Goal: Information Seeking & Learning: Learn about a topic

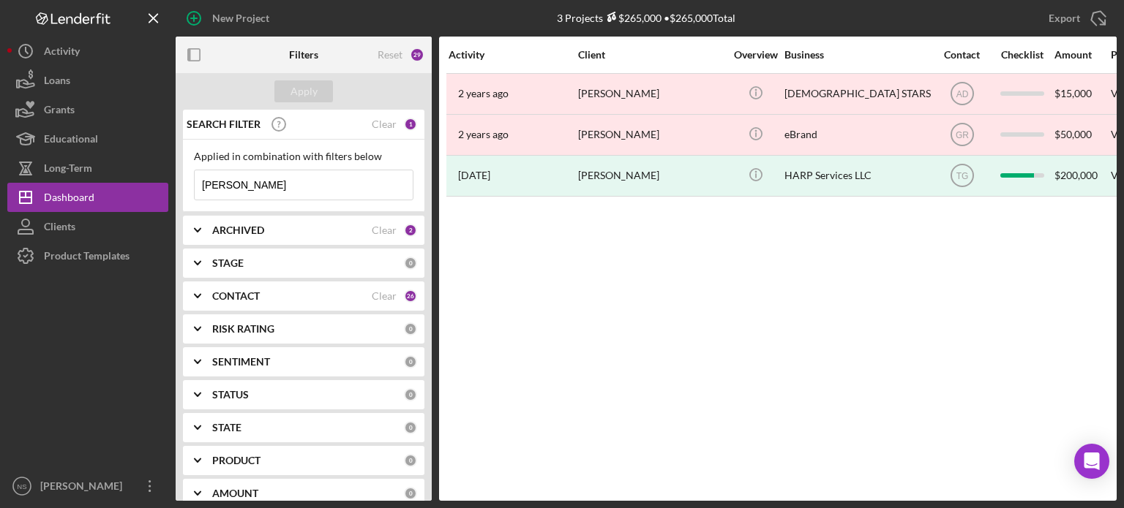
click at [247, 189] on input "[PERSON_NAME]" at bounding box center [304, 184] width 218 height 29
type input "b"
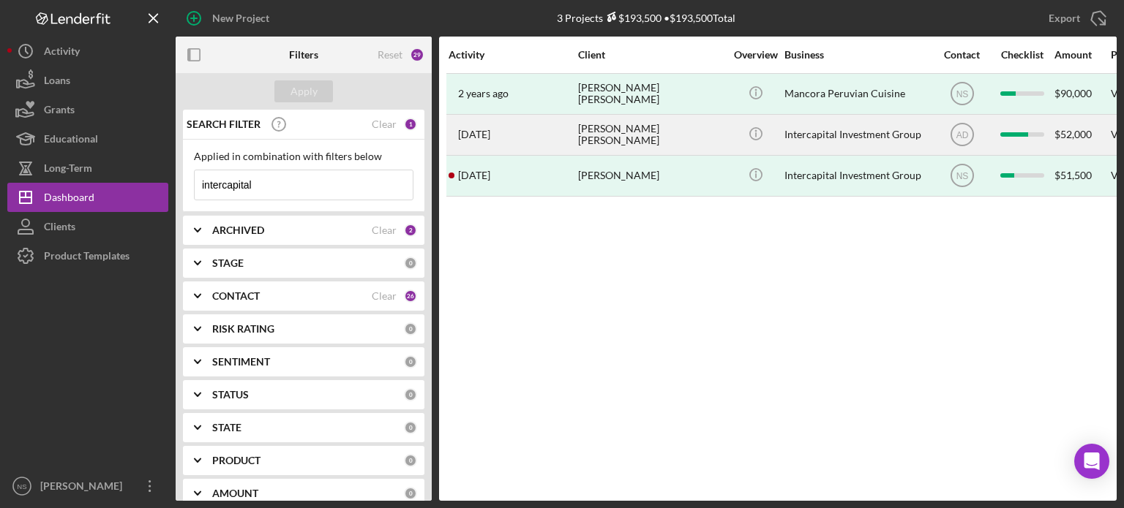
type input "intercapital"
click at [819, 135] on div "Intercapital Investment Group" at bounding box center [857, 135] width 146 height 39
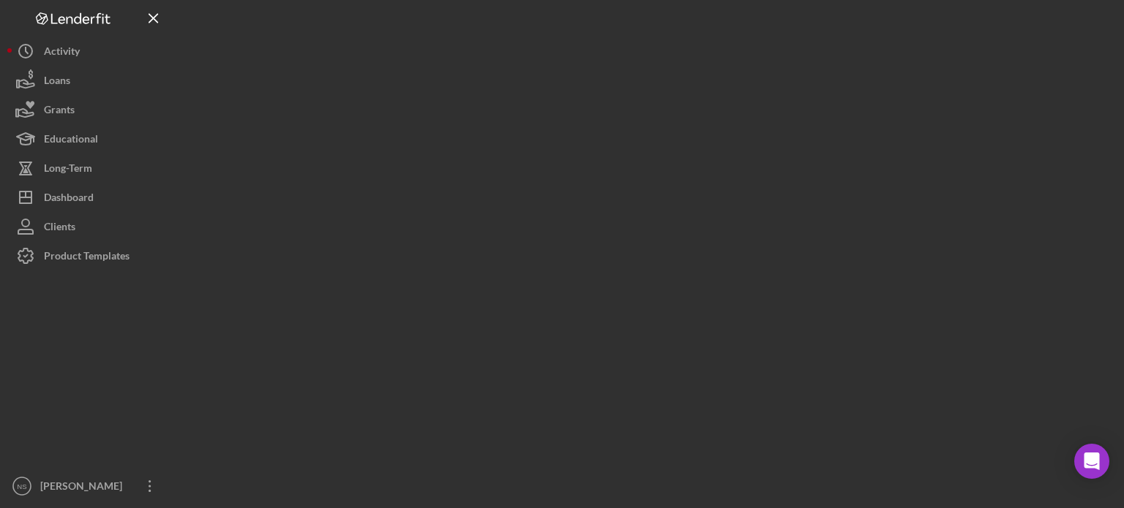
click at [819, 135] on div at bounding box center [646, 250] width 941 height 501
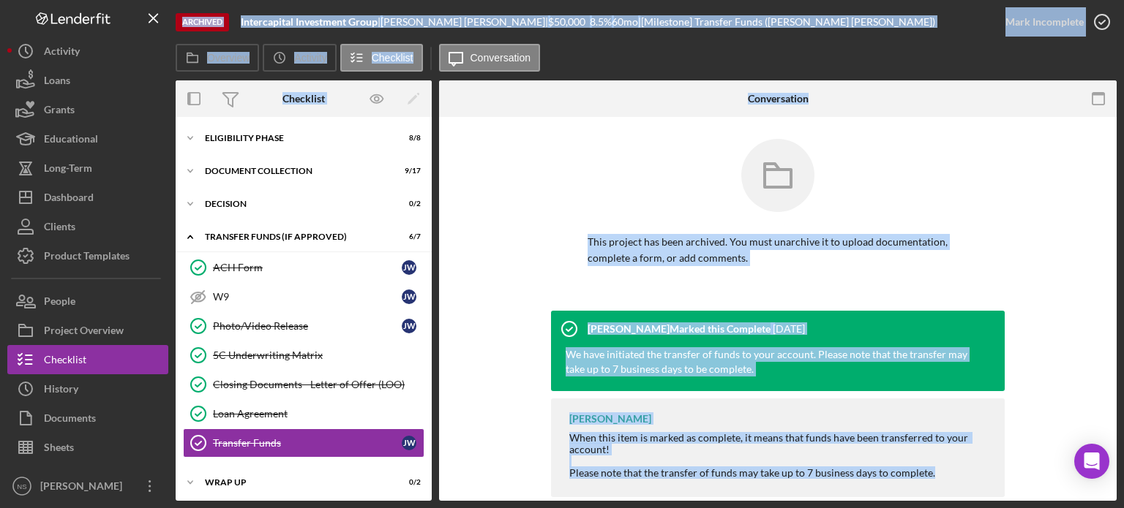
scroll to position [1, 0]
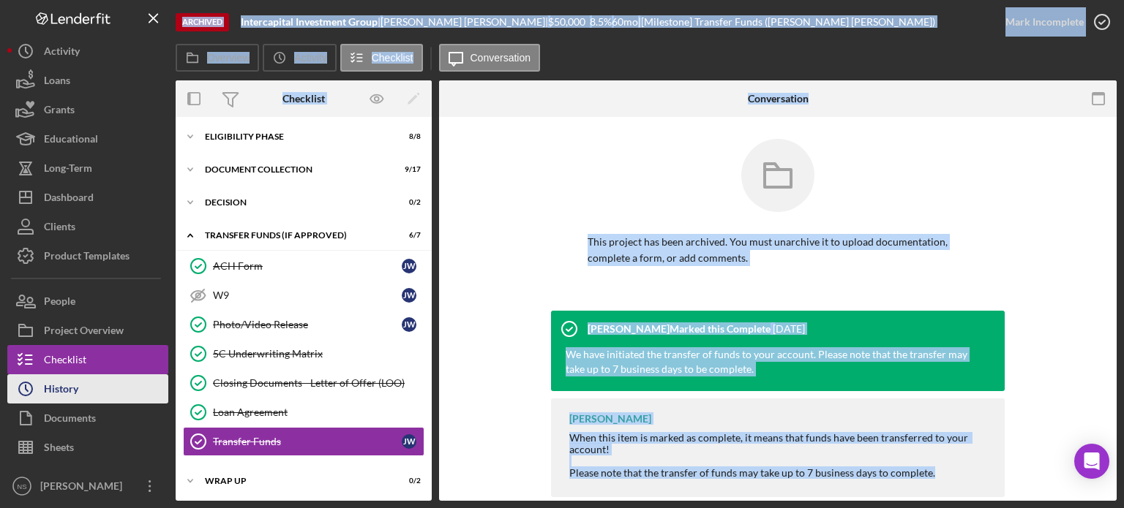
click at [85, 386] on button "Icon/History History" at bounding box center [87, 389] width 161 height 29
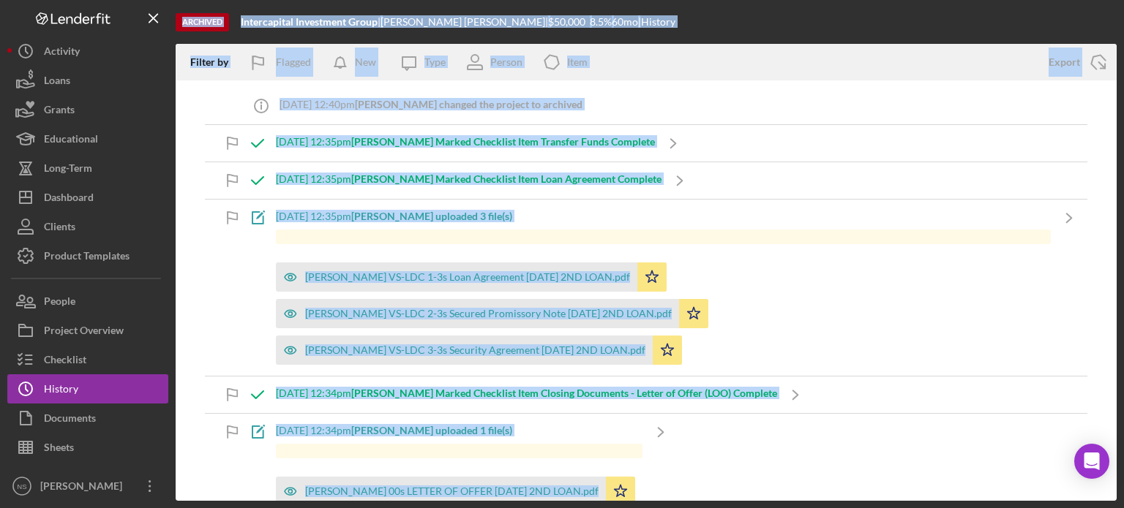
click at [778, 66] on div "Filter by Flagged New Icon/Message Type Person Icon/Product Item" at bounding box center [605, 62] width 858 height 37
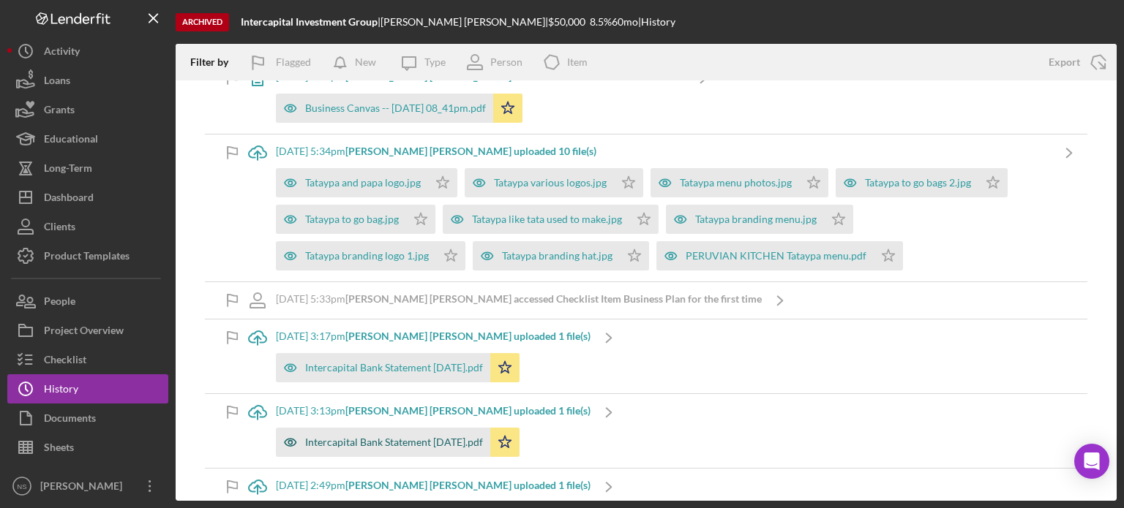
scroll to position [2933, 0]
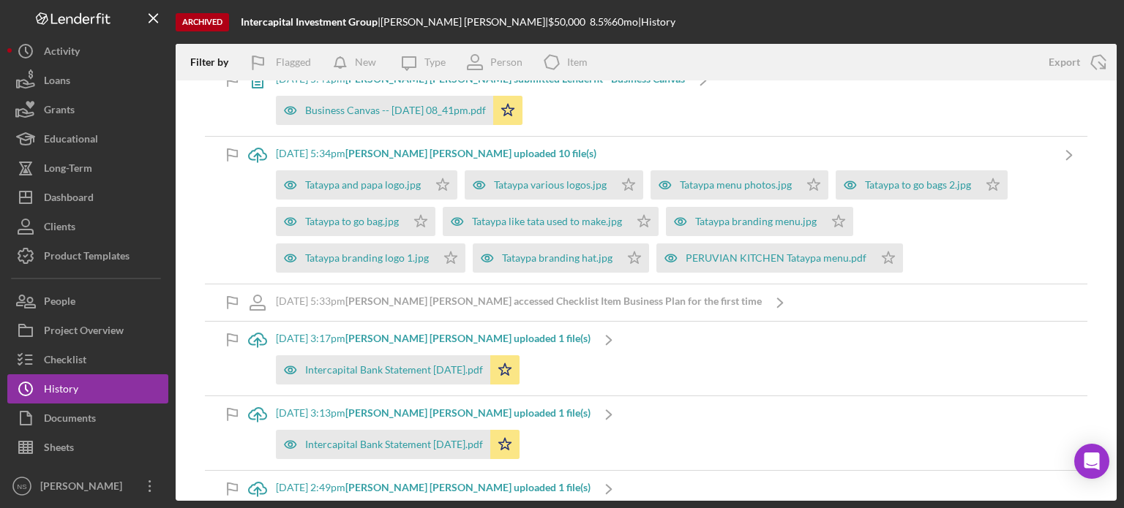
click at [415, 295] on b "[PERSON_NAME] [PERSON_NAME] accessed Checklist Item Business Plan for the first…" at bounding box center [553, 301] width 416 height 12
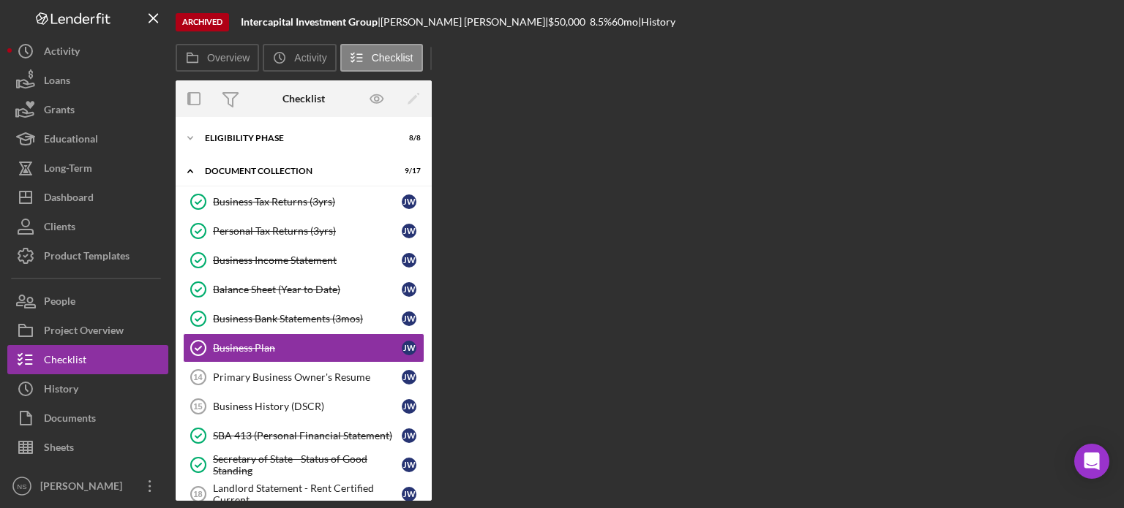
scroll to position [37, 0]
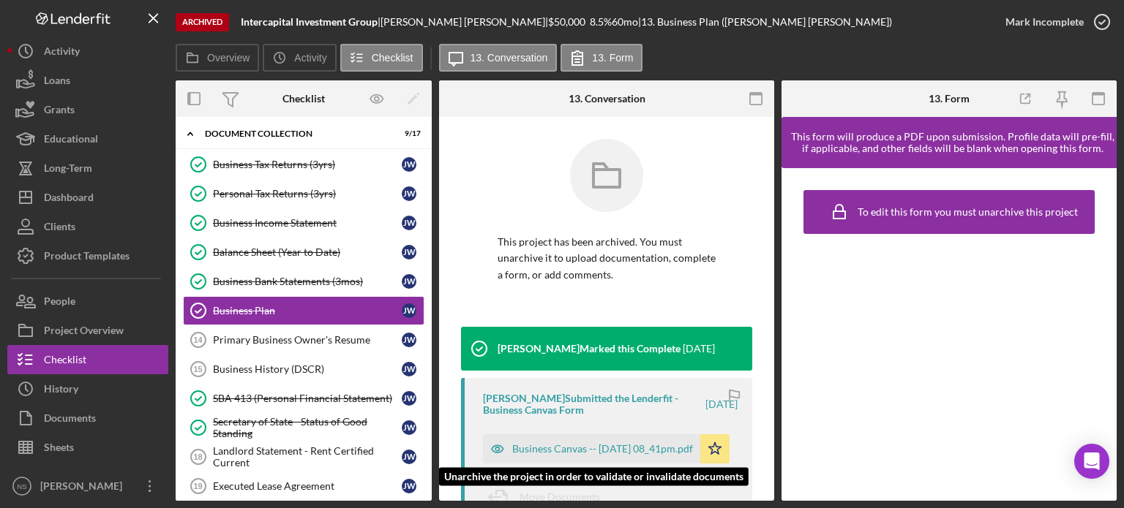
click at [572, 448] on div "Business Canvas -- [DATE] 08_41pm.pdf" at bounding box center [602, 449] width 181 height 12
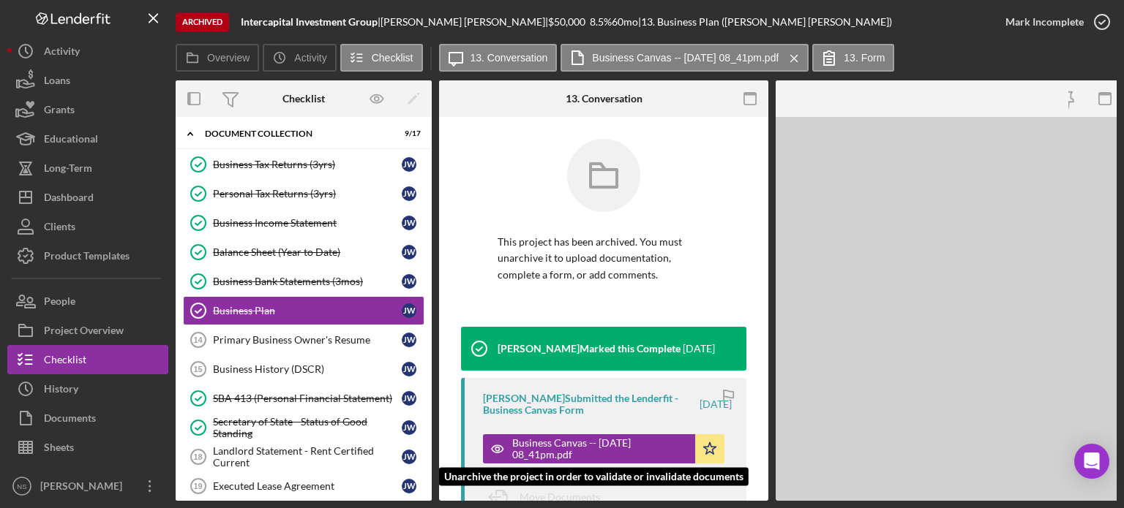
click at [572, 448] on div "Business Canvas -- [DATE] 08_41pm.pdf" at bounding box center [600, 449] width 176 height 23
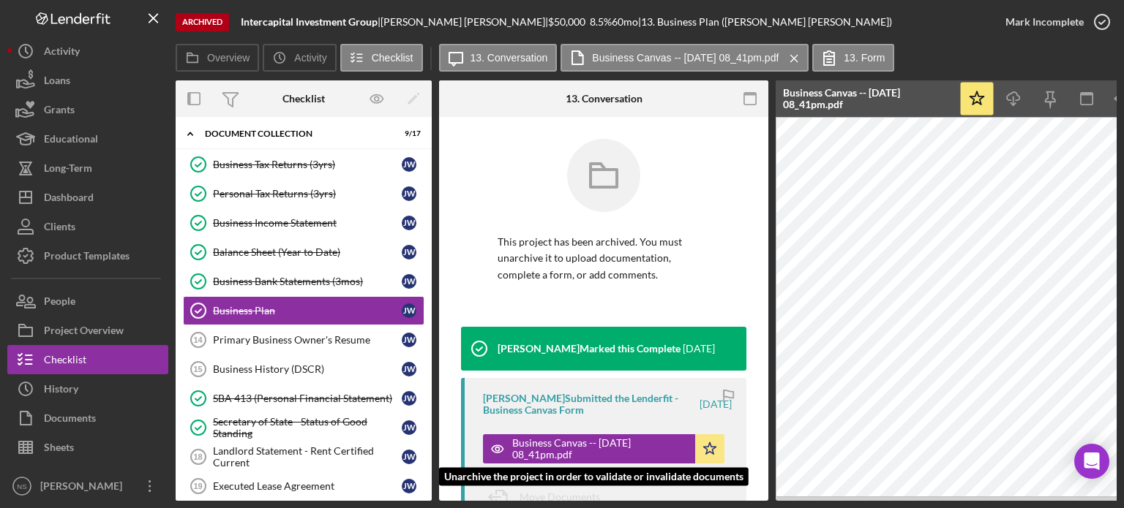
click at [572, 448] on div "Business Canvas -- [DATE] 08_41pm.pdf" at bounding box center [600, 449] width 176 height 23
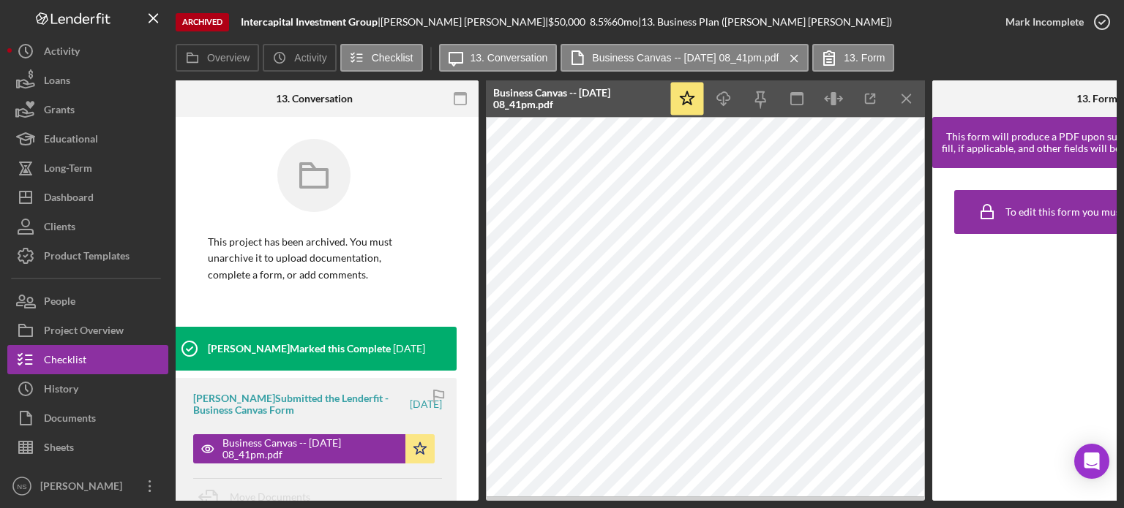
scroll to position [0, 301]
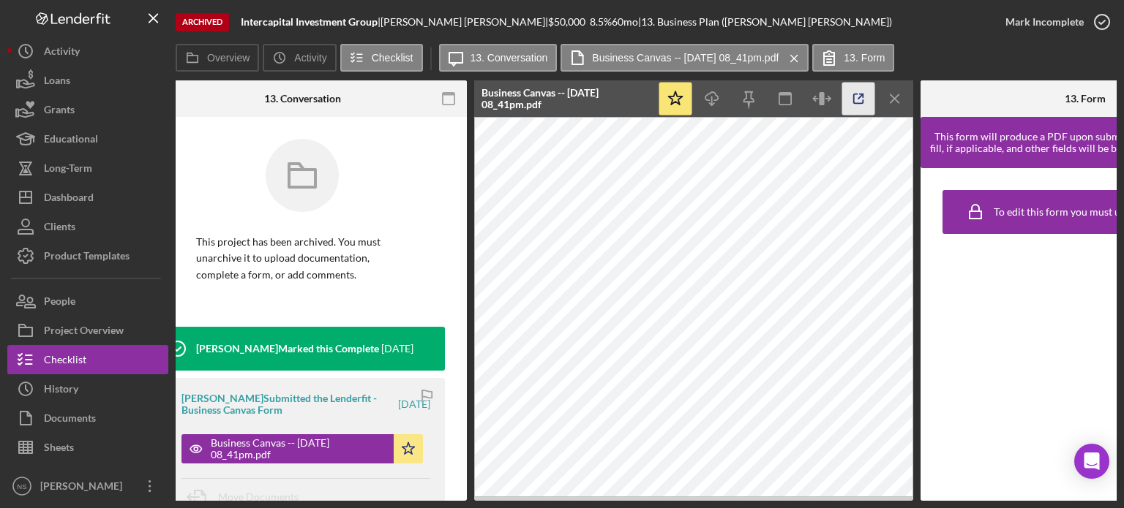
click at [860, 96] on line "button" at bounding box center [860, 96] width 4 height 4
